Goal: Transaction & Acquisition: Subscribe to service/newsletter

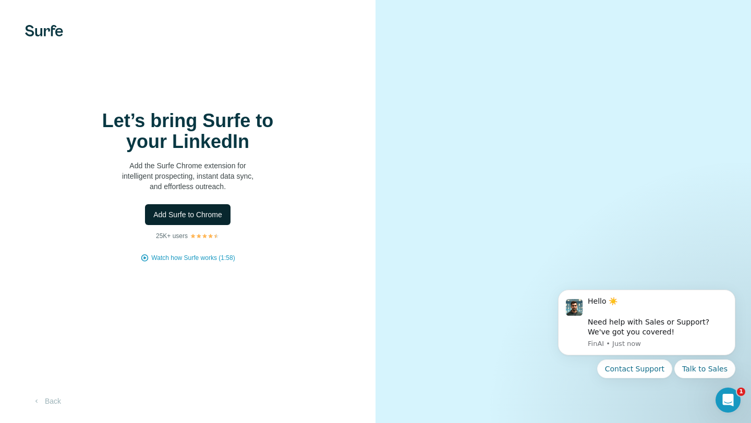
click at [204, 210] on span "Add Surfe to Chrome" at bounding box center [187, 215] width 69 height 10
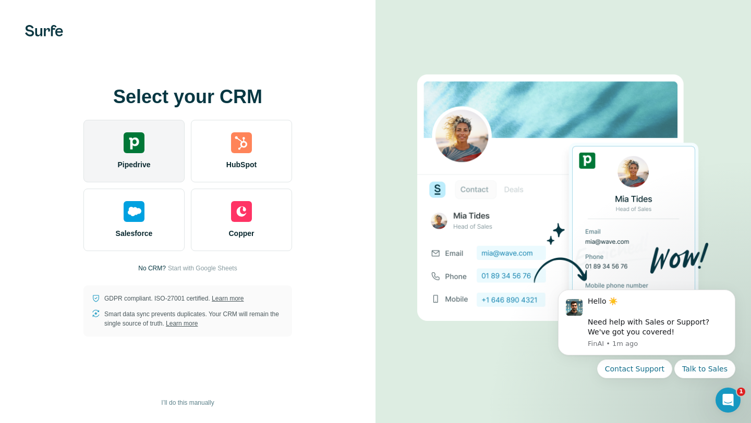
click at [143, 162] on span "Pipedrive" at bounding box center [133, 164] width 33 height 10
